Goal: Task Accomplishment & Management: Complete application form

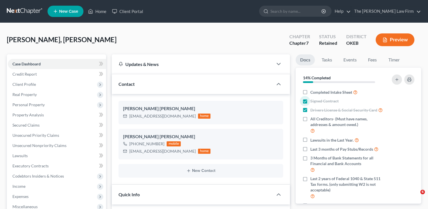
select select "8"
select select "0"
click at [281, 83] on icon "button" at bounding box center [278, 84] width 7 height 7
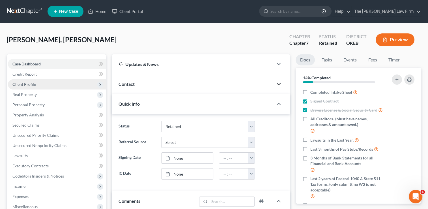
drag, startPoint x: 38, startPoint y: 85, endPoint x: 35, endPoint y: 88, distance: 4.4
click at [38, 85] on span "Client Profile" at bounding box center [57, 84] width 98 height 10
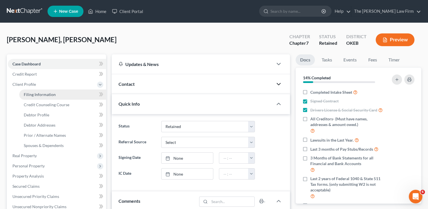
click at [34, 96] on span "Filing Information" at bounding box center [40, 94] width 32 height 5
select select "1"
select select "0"
select select "63"
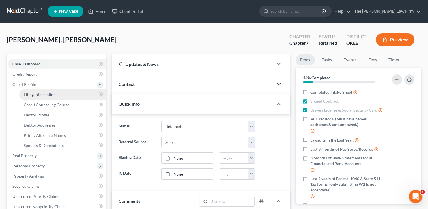
select select "37"
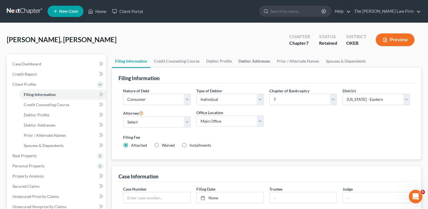
click at [247, 61] on link "Debtor Addresses" at bounding box center [254, 61] width 38 height 14
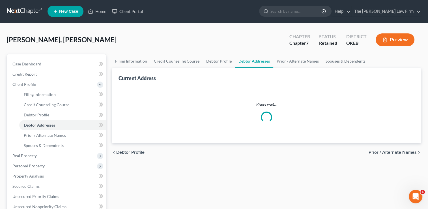
select select "0"
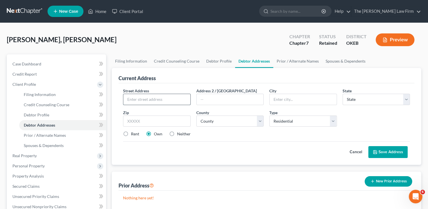
click at [169, 100] on input "text" at bounding box center [156, 99] width 67 height 11
type input "330 N. Washington"
type input "Hobart"
select select "37"
type input "73651"
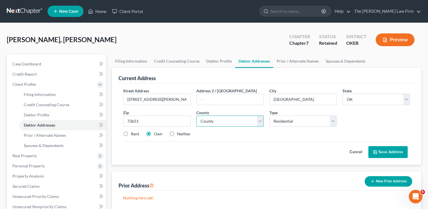
click at [261, 122] on select "County Adair County Alfalfa County Atoka County Beaver County Beckham County Bl…" at bounding box center [229, 120] width 67 height 11
select select "37"
click at [196, 115] on select "County Adair County Alfalfa County Atoka County Beaver County Beckham County Bl…" at bounding box center [229, 120] width 67 height 11
click at [394, 149] on button "Save Address" at bounding box center [387, 152] width 39 height 12
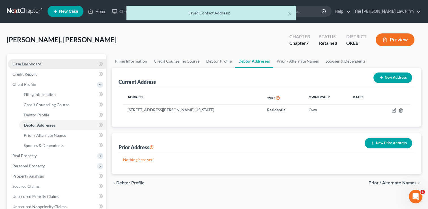
click at [50, 61] on link "Case Dashboard" at bounding box center [57, 64] width 98 height 10
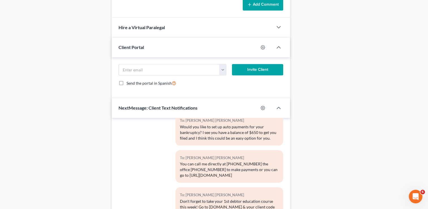
scroll to position [255, 0]
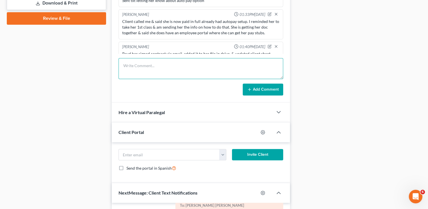
click at [187, 66] on textarea at bounding box center [201, 68] width 165 height 21
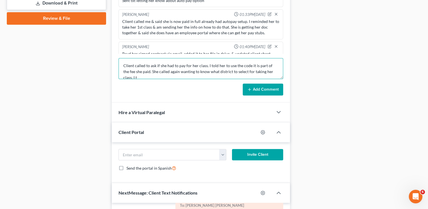
scroll to position [1, 0]
type textarea "Client called to ask if she had to pay for her class. I told her to use the cod…"
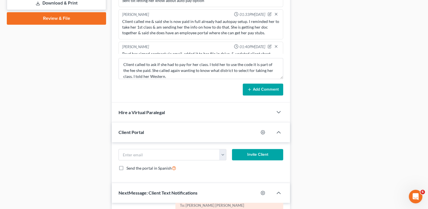
click at [261, 88] on button "Add Comment" at bounding box center [263, 89] width 40 height 12
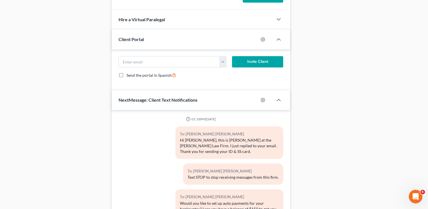
scroll to position [395, 0]
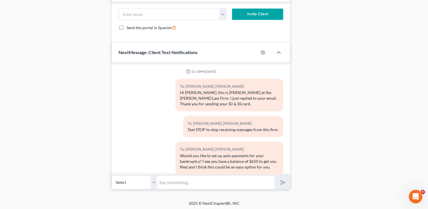
drag, startPoint x: 186, startPoint y: 181, endPoint x: 192, endPoint y: 182, distance: 6.1
click at [186, 181] on input "text" at bounding box center [215, 182] width 117 height 14
type input "Hey Kristen, this is Shelby at the Choate Law Office. I will be doing your Peti…"
click at [284, 184] on button "submit" at bounding box center [282, 181] width 16 height 13
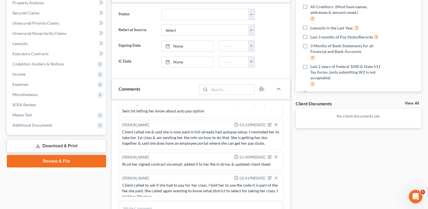
scroll to position [0, 0]
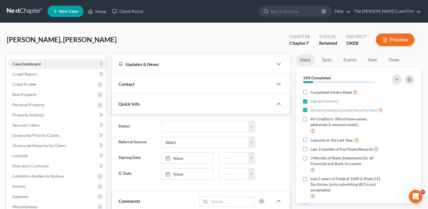
click at [302, 57] on link "Docs" at bounding box center [305, 59] width 19 height 11
click at [411, 81] on rect "button" at bounding box center [409, 80] width 2 height 1
click at [280, 65] on icon "button" at bounding box center [278, 64] width 7 height 7
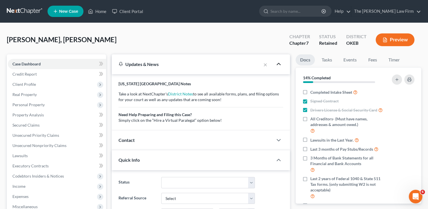
click at [248, 139] on div "Contact" at bounding box center [192, 140] width 161 height 20
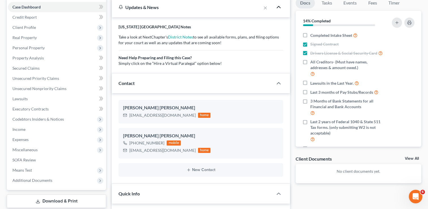
scroll to position [28, 0]
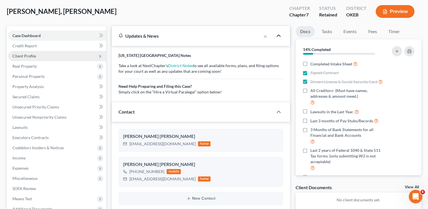
click at [52, 57] on span "Client Profile" at bounding box center [57, 56] width 98 height 10
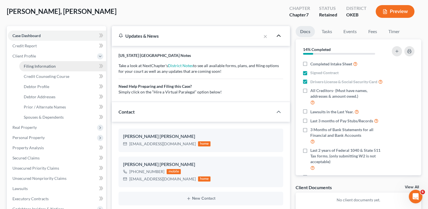
click at [48, 67] on span "Filing Information" at bounding box center [40, 66] width 32 height 5
select select "1"
select select "0"
select select "63"
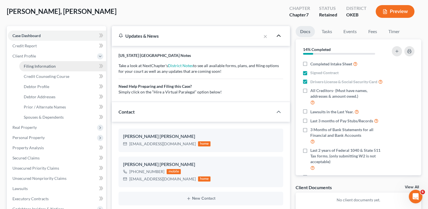
select select "0"
select select "37"
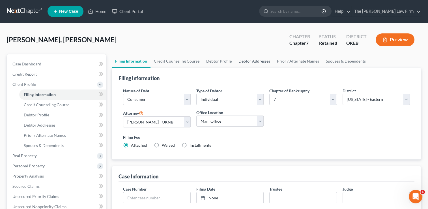
click at [256, 63] on link "Debtor Addresses" at bounding box center [254, 61] width 38 height 14
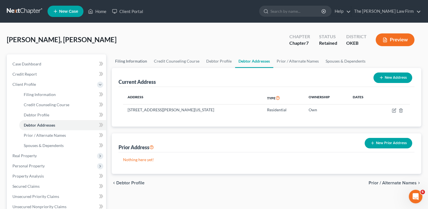
click at [136, 61] on link "Filing Information" at bounding box center [131, 61] width 39 height 14
select select "1"
select select "0"
select select "63"
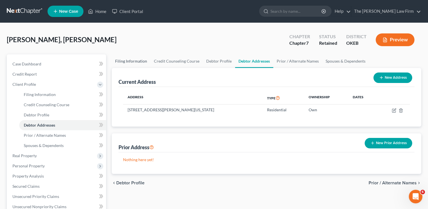
select select "0"
select select "37"
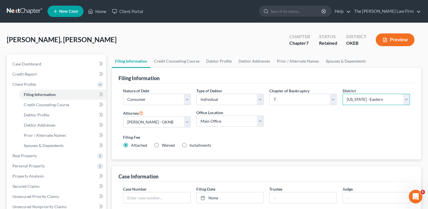
click at [407, 102] on select "Select Alabama - Middle Alabama - Northern Alabama - Southern Alaska Arizona Ar…" at bounding box center [376, 99] width 67 height 11
select select "65"
click at [343, 94] on select "Select Alabama - Middle Alabama - Northern Alabama - Southern Alaska Arizona Ar…" at bounding box center [376, 99] width 67 height 11
click at [187, 123] on select "Select Paul Choate - OKNB Paul Choate - OKEB Paul Choate - OKNB Paul Choate - O…" at bounding box center [156, 121] width 67 height 11
click at [123, 116] on select "Select Paul Choate - OKNB Paul Choate - OKEB Paul Choate - OKNB Paul Choate - O…" at bounding box center [156, 121] width 67 height 11
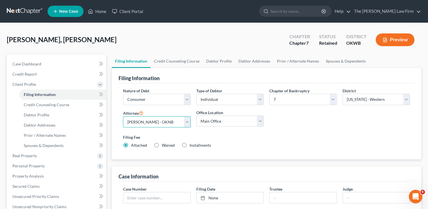
click at [187, 124] on select "Select Paul Choate - OKNB Paul Choate - OKEB Paul Choate - OKNB Paul Choate - O…" at bounding box center [156, 121] width 67 height 11
click at [123, 116] on select "Select Paul Choate - OKNB Paul Choate - OKEB Paul Choate - OKNB Paul Choate - O…" at bounding box center [156, 121] width 67 height 11
click at [167, 63] on link "Credit Counseling Course" at bounding box center [177, 61] width 52 height 14
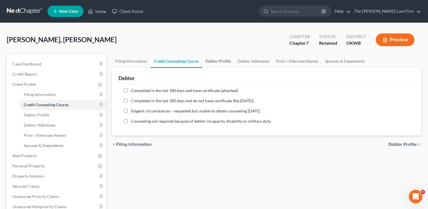
click at [215, 61] on link "Debtor Profile" at bounding box center [218, 61] width 32 height 14
select select "0"
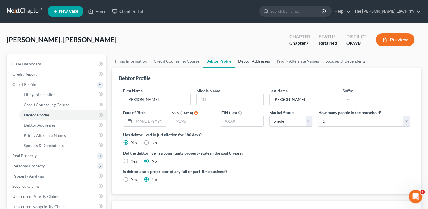
click at [253, 62] on link "Debtor Addresses" at bounding box center [254, 61] width 38 height 14
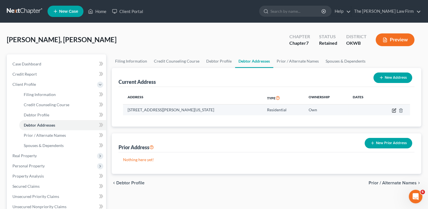
click at [394, 111] on icon "button" at bounding box center [394, 110] width 5 height 5
select select "37"
select select "0"
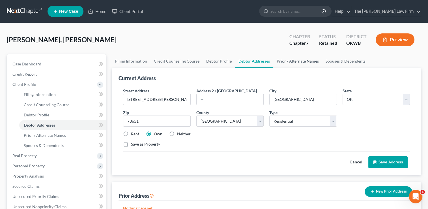
click at [298, 63] on link "Prior / Alternate Names" at bounding box center [297, 61] width 49 height 14
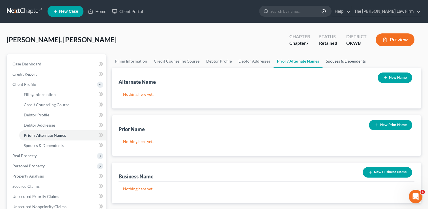
click at [334, 61] on link "Spouses & Dependents" at bounding box center [346, 61] width 47 height 14
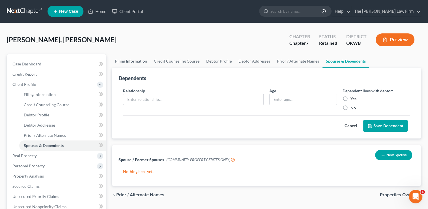
click at [136, 59] on link "Filing Information" at bounding box center [131, 61] width 39 height 14
select select "1"
select select "0"
select select "65"
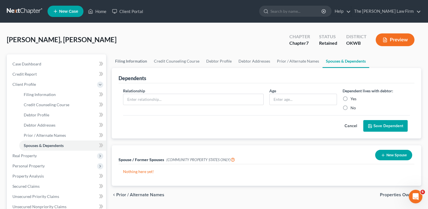
select select "0"
select select "37"
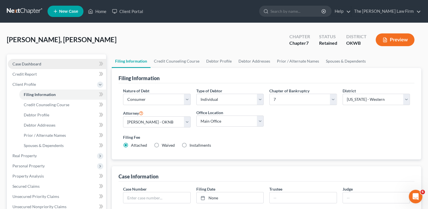
click at [45, 65] on link "Case Dashboard" at bounding box center [57, 64] width 98 height 10
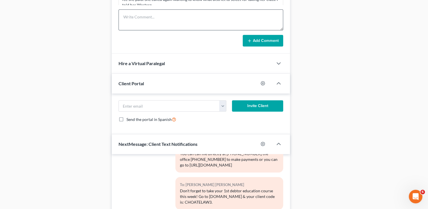
scroll to position [424, 0]
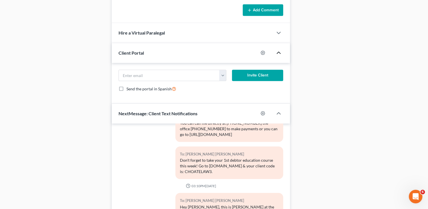
click at [278, 52] on polyline "button" at bounding box center [278, 53] width 3 height 2
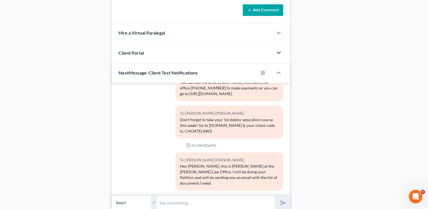
click at [278, 52] on icon "button" at bounding box center [278, 52] width 7 height 7
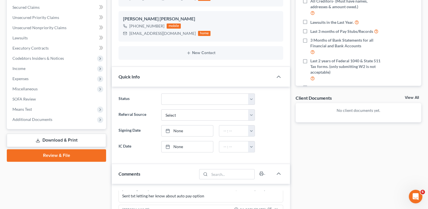
scroll to position [5, 0]
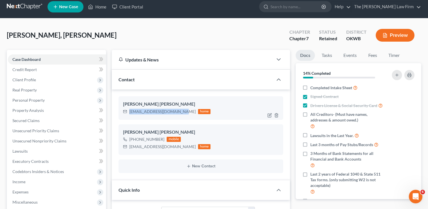
drag, startPoint x: 178, startPoint y: 111, endPoint x: 130, endPoint y: 111, distance: 48.1
click at [130, 111] on div "72kristenholley@gmail.com home" at bounding box center [166, 111] width 87 height 7
copy div "72kristenholley@gmail.com"
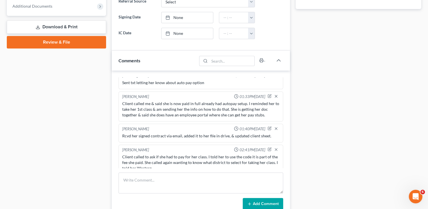
scroll to position [344, 0]
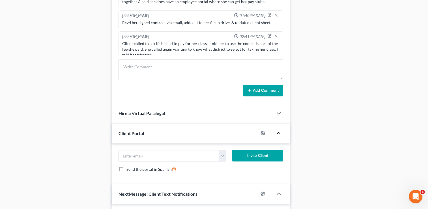
click at [279, 132] on icon "button" at bounding box center [278, 133] width 7 height 7
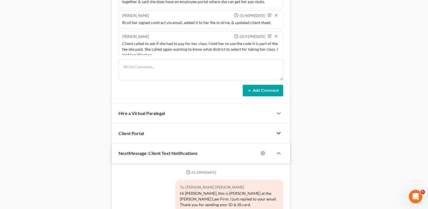
click at [278, 131] on icon "button" at bounding box center [278, 133] width 7 height 7
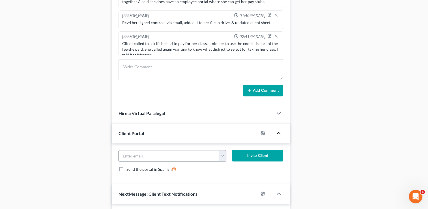
click at [190, 152] on input "email" at bounding box center [169, 155] width 101 height 11
paste input "72kristenholley@gmail.com"
type input "72kristenholley@gmail.com"
click at [249, 155] on button "Invite Client" at bounding box center [257, 155] width 51 height 11
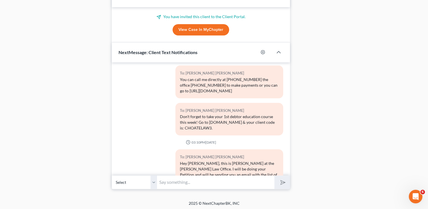
scroll to position [197, 0]
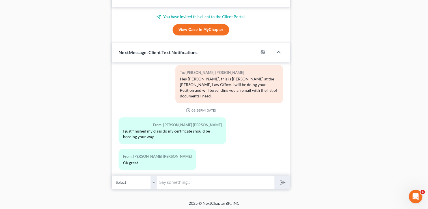
click at [217, 181] on input "text" at bounding box center [215, 182] width 117 height 14
type input "Thank you for the update. I will watch for your certificate."
drag, startPoint x: 281, startPoint y: 179, endPoint x: 323, endPoint y: 181, distance: 42.5
click at [281, 179] on icon "submit" at bounding box center [282, 182] width 8 height 8
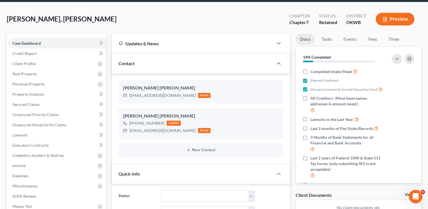
scroll to position [0, 0]
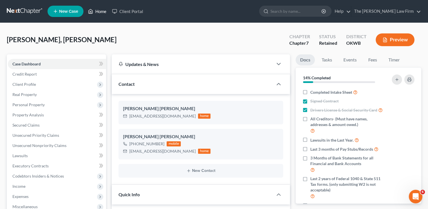
click at [100, 11] on link "Home" at bounding box center [97, 11] width 24 height 10
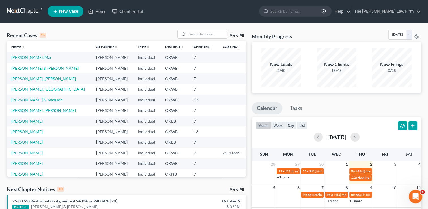
drag, startPoint x: 46, startPoint y: 108, endPoint x: 46, endPoint y: 110, distance: 2.8
click at [46, 108] on td "Kristen, Holley-Lunsford" at bounding box center [49, 110] width 85 height 10
click at [46, 111] on link "Kristen, Holley-Lunsford" at bounding box center [43, 110] width 65 height 5
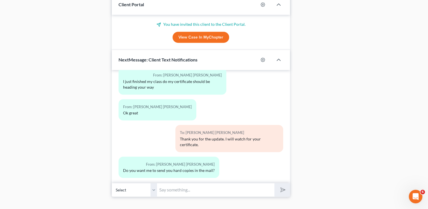
scroll to position [311, 0]
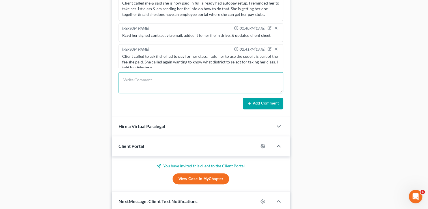
click at [208, 78] on textarea at bounding box center [201, 82] width 165 height 21
type textarea "C"
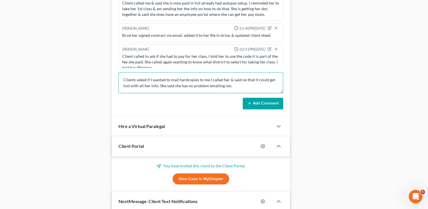
type textarea "Clients asked if I wanted to mail hardcopies to me I called her & said no that …"
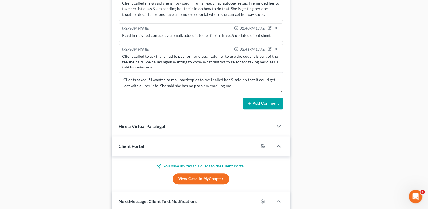
click at [259, 106] on button "Add Comment" at bounding box center [263, 104] width 40 height 12
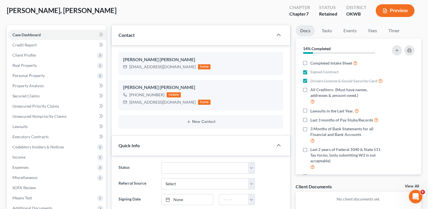
scroll to position [0, 0]
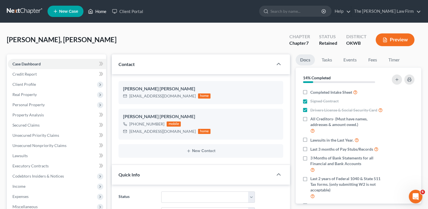
click at [102, 7] on link "Home" at bounding box center [97, 11] width 24 height 10
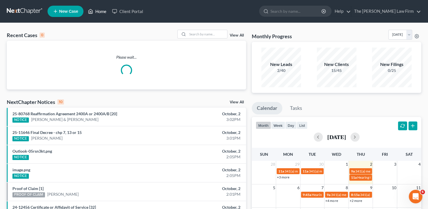
click at [102, 12] on link "Home" at bounding box center [97, 11] width 24 height 10
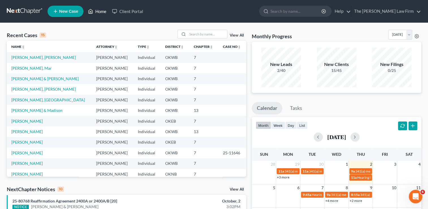
click at [99, 9] on link "Home" at bounding box center [97, 11] width 24 height 10
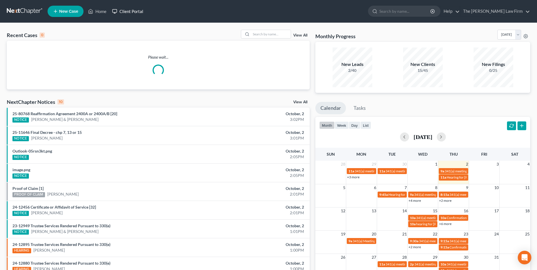
click at [136, 10] on link "Client Portal" at bounding box center [127, 11] width 37 height 10
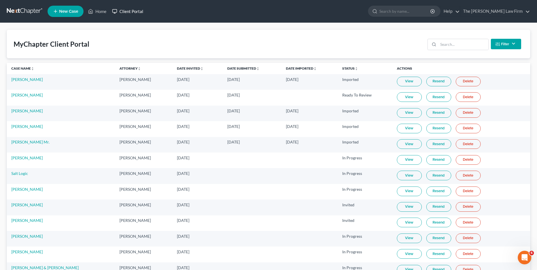
click at [128, 10] on link "Client Portal" at bounding box center [127, 11] width 37 height 10
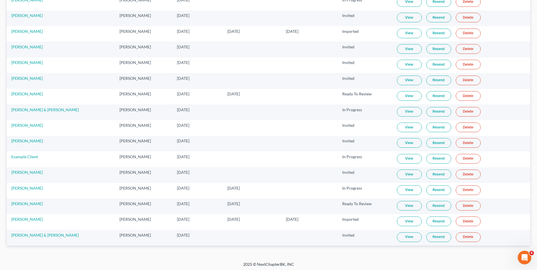
scroll to position [316, 0]
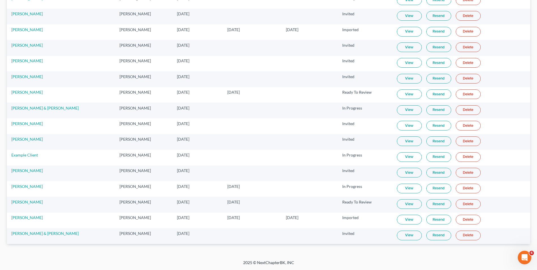
click at [401, 221] on link "View" at bounding box center [409, 220] width 25 height 10
